Goal: Task Accomplishment & Management: Manage account settings

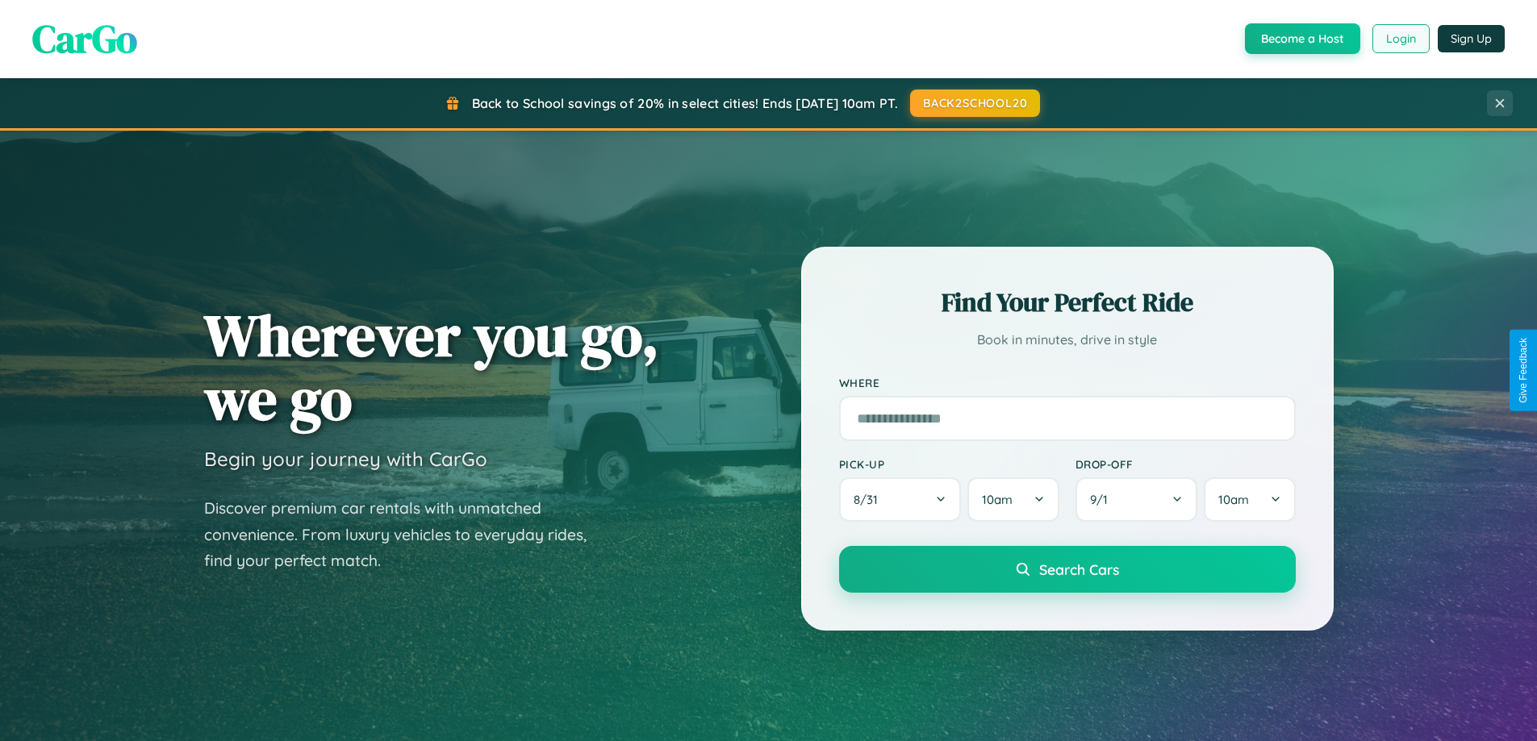
click at [1400, 39] on button "Login" at bounding box center [1400, 38] width 57 height 29
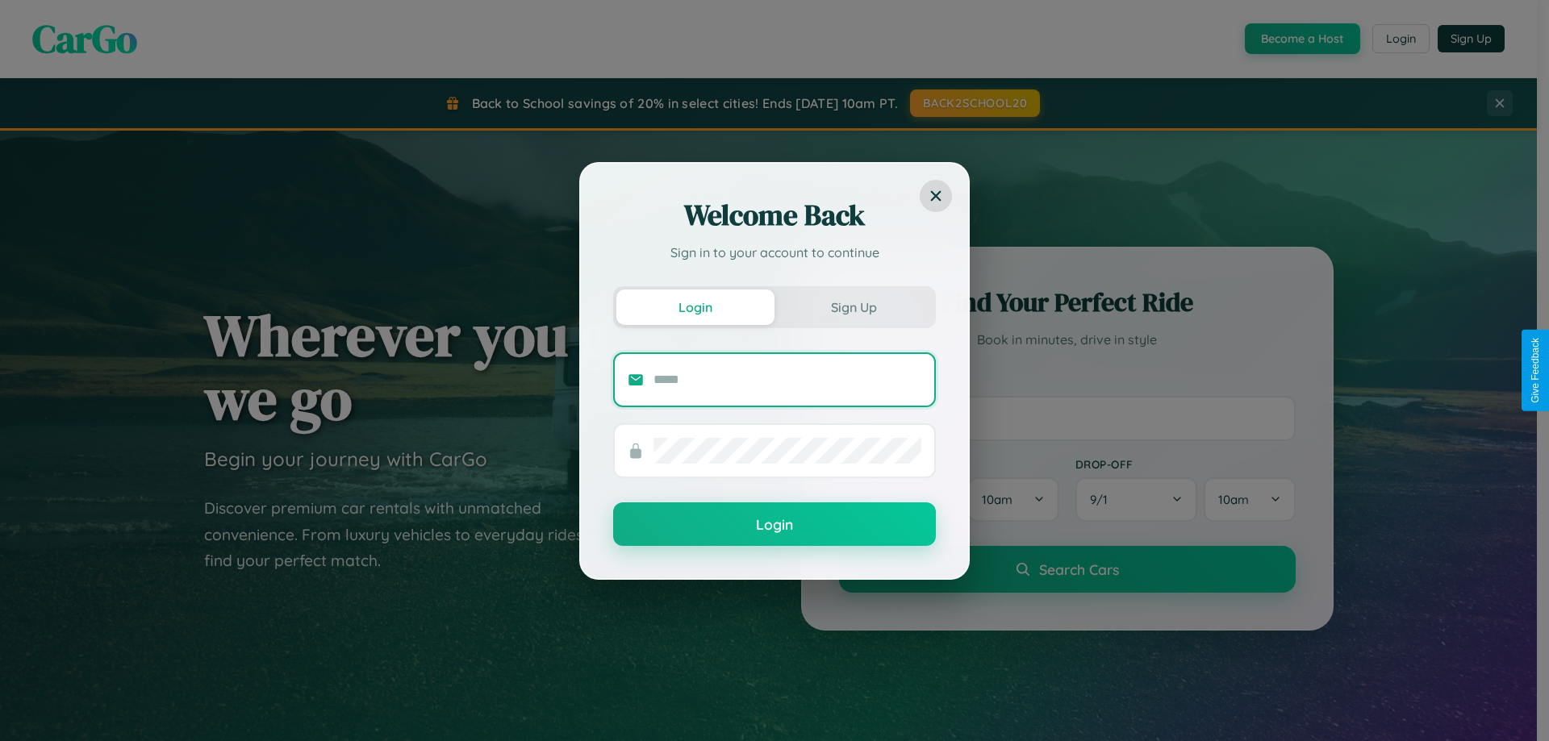
click at [787, 379] on input "text" at bounding box center [787, 380] width 268 height 26
type input "**********"
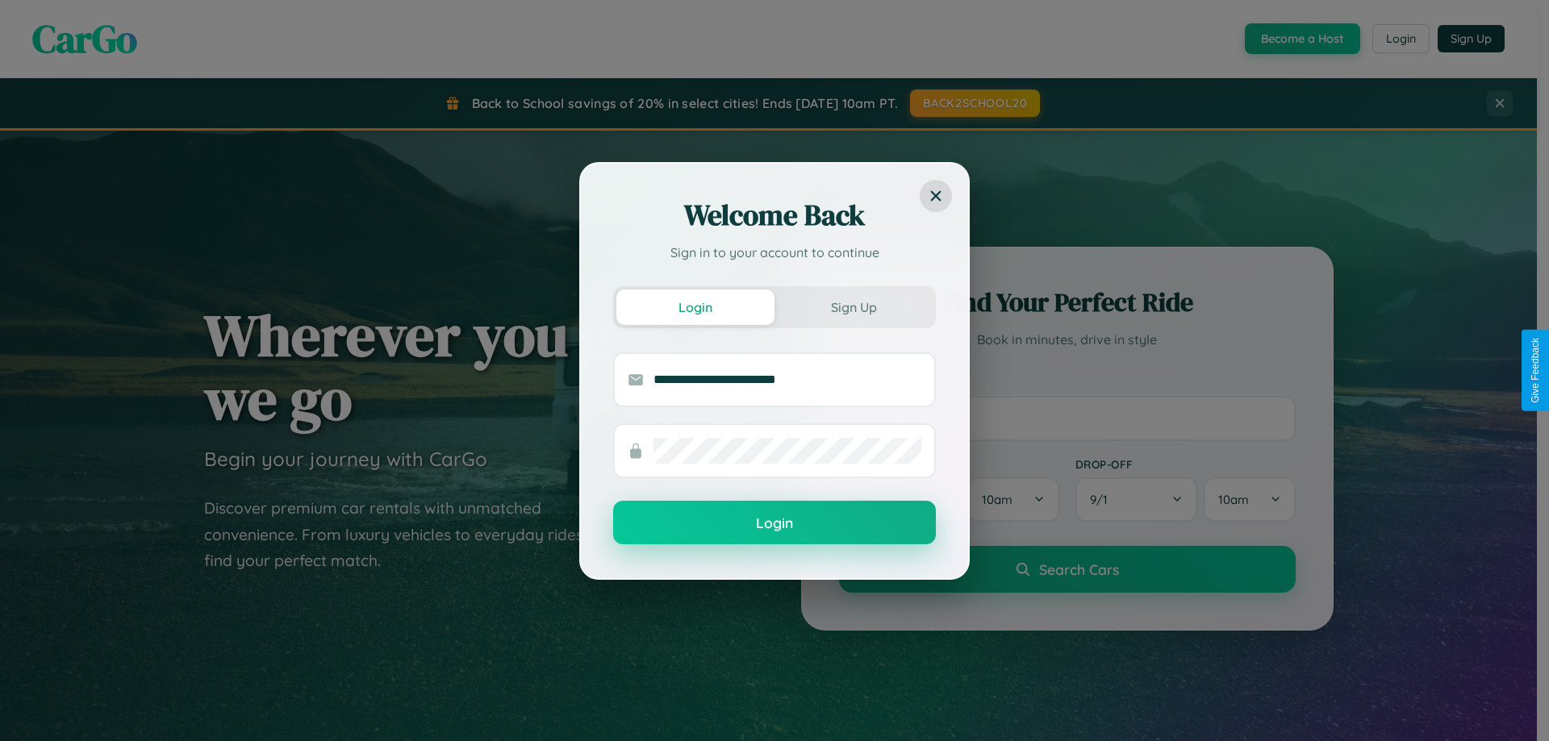
click at [775, 524] on button "Login" at bounding box center [774, 523] width 323 height 44
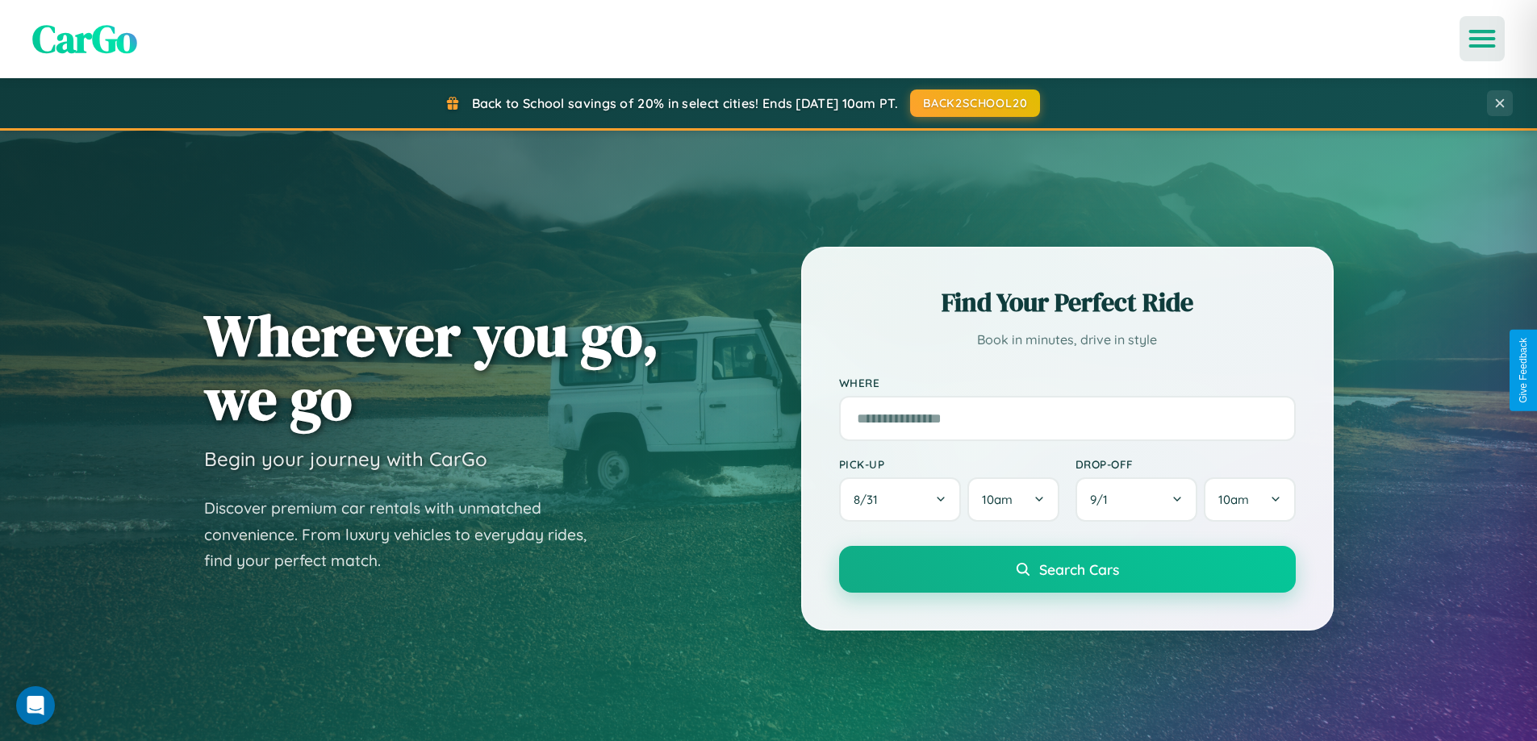
click at [1482, 39] on icon "Open menu" at bounding box center [1482, 38] width 23 height 15
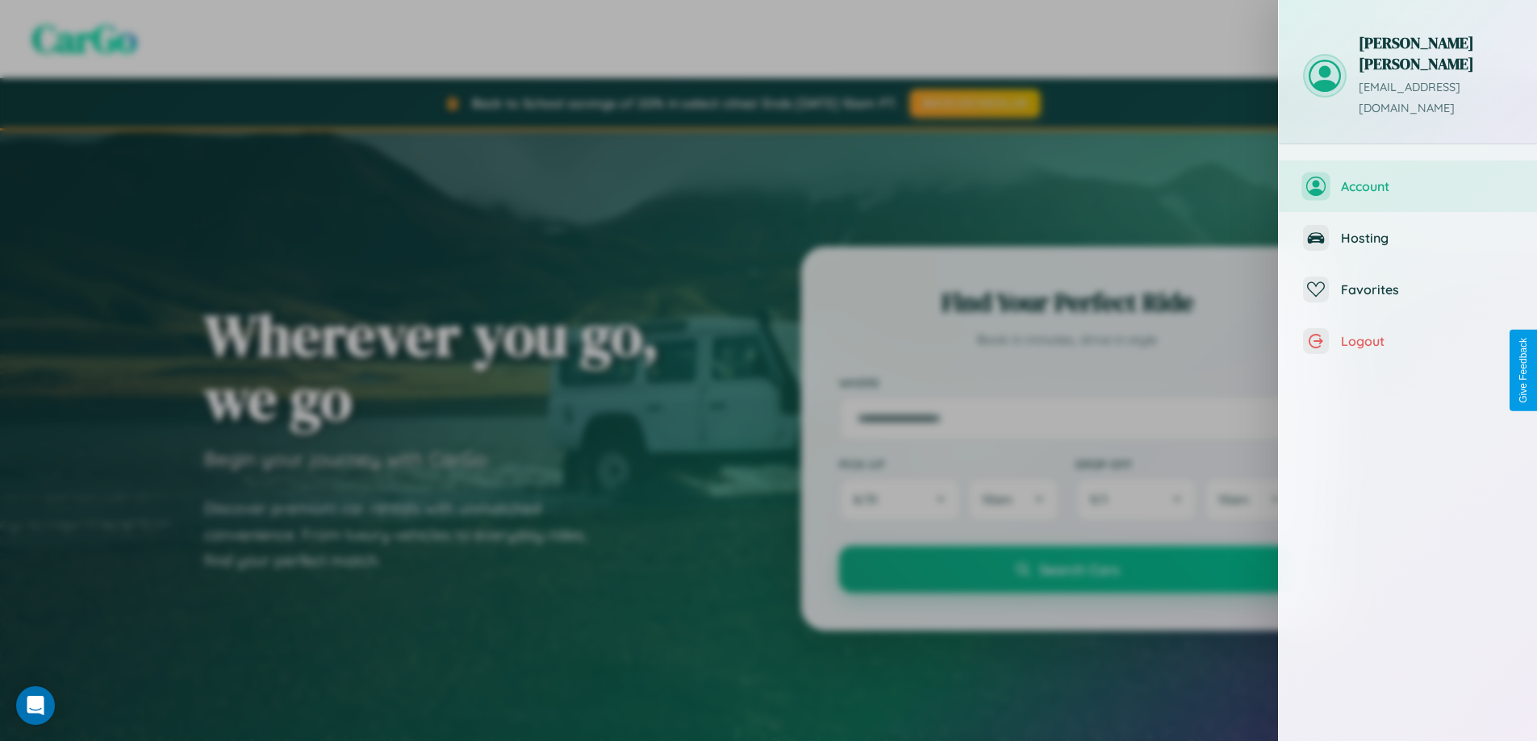
click at [1408, 178] on span "Account" at bounding box center [1427, 186] width 172 height 16
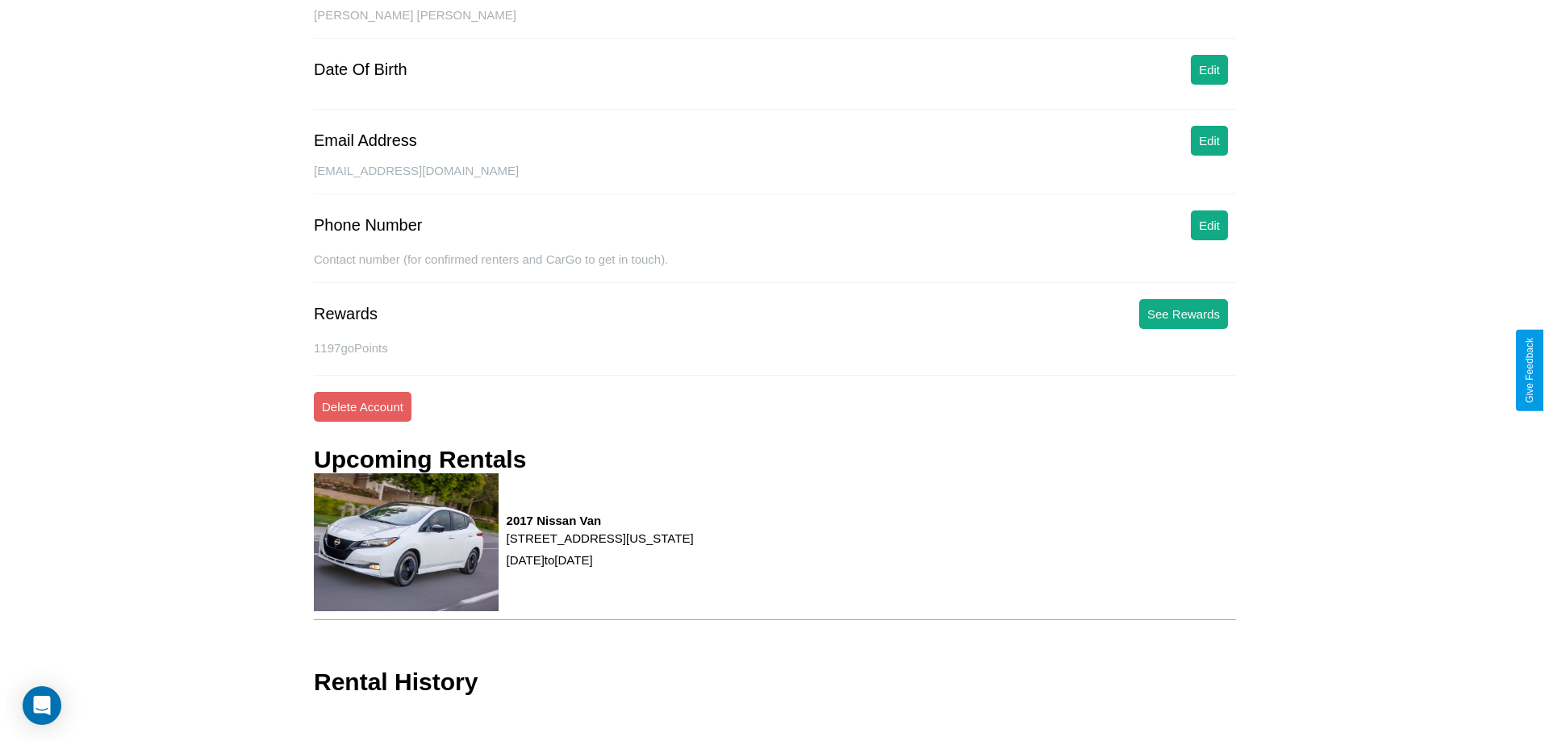
scroll to position [186, 0]
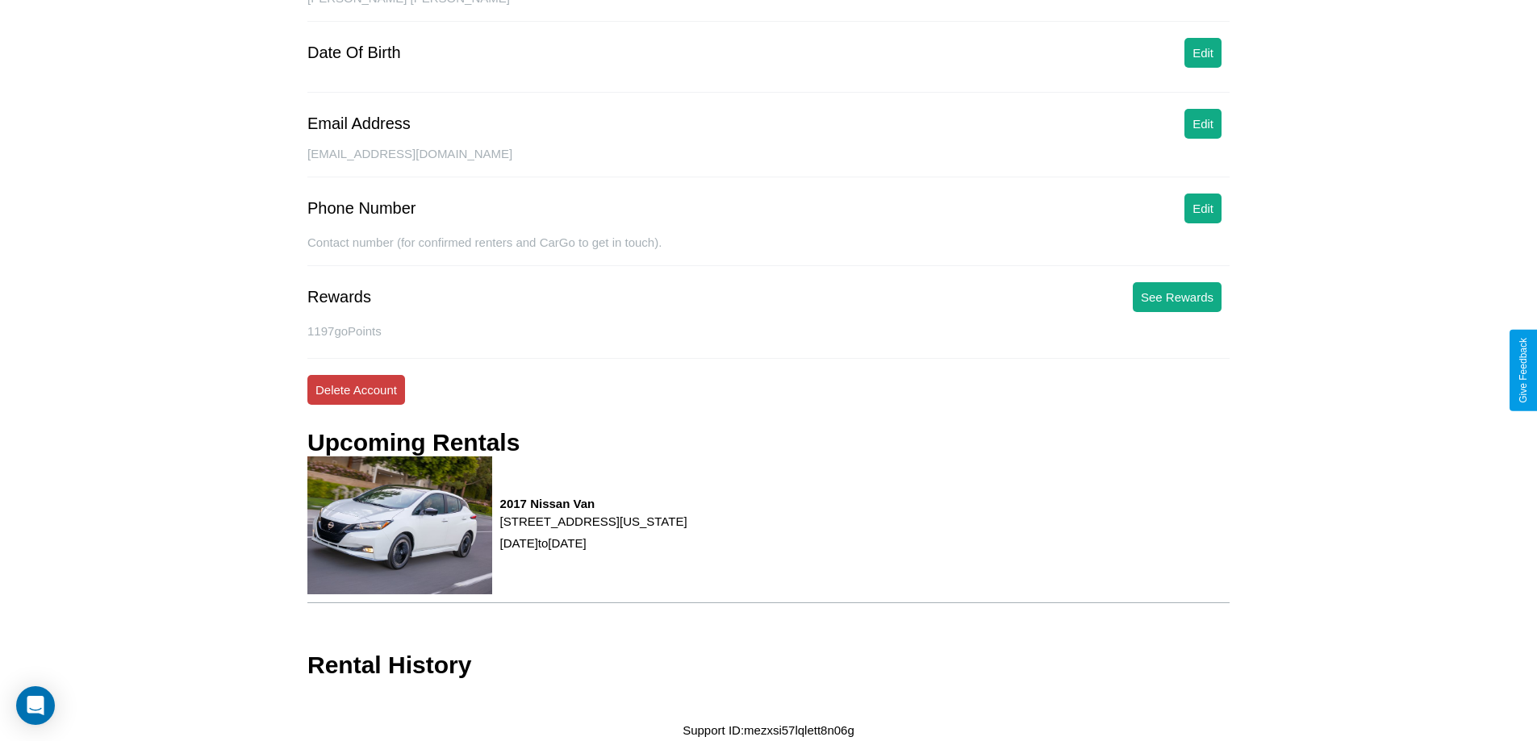
click at [356, 390] on button "Delete Account" at bounding box center [356, 390] width 98 height 30
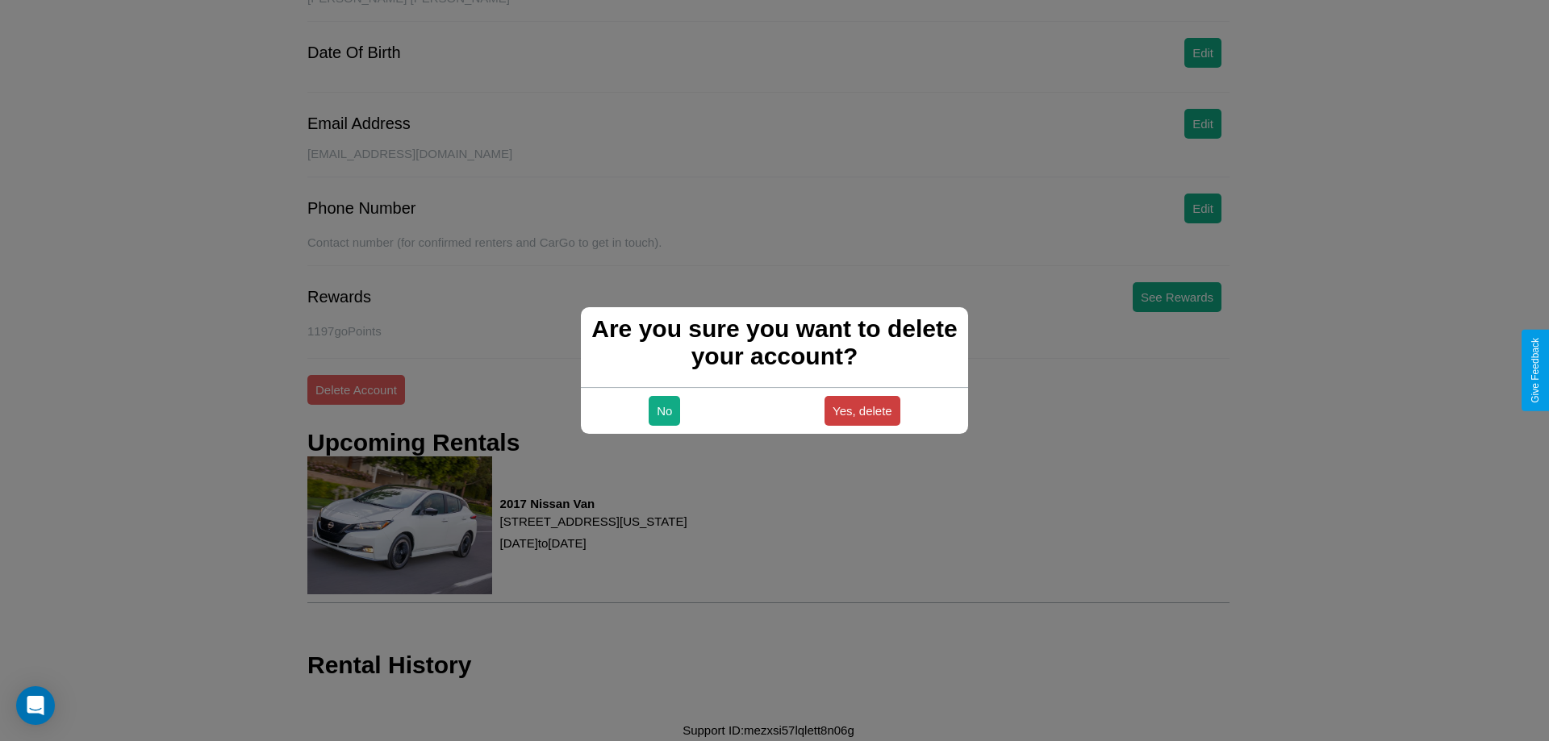
click at [862, 411] on button "Yes, delete" at bounding box center [863, 411] width 76 height 30
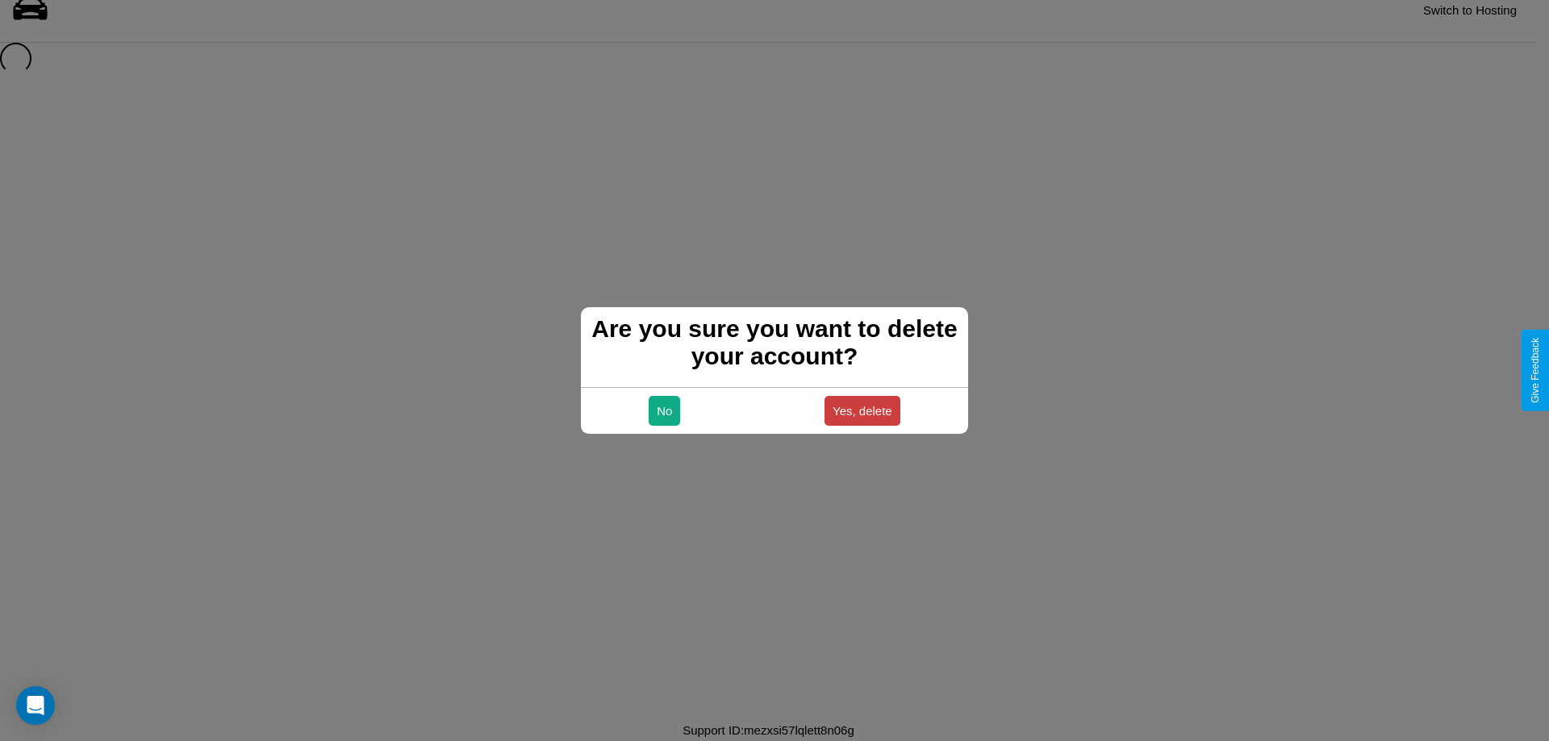
scroll to position [22, 0]
